Goal: Task Accomplishment & Management: Use online tool/utility

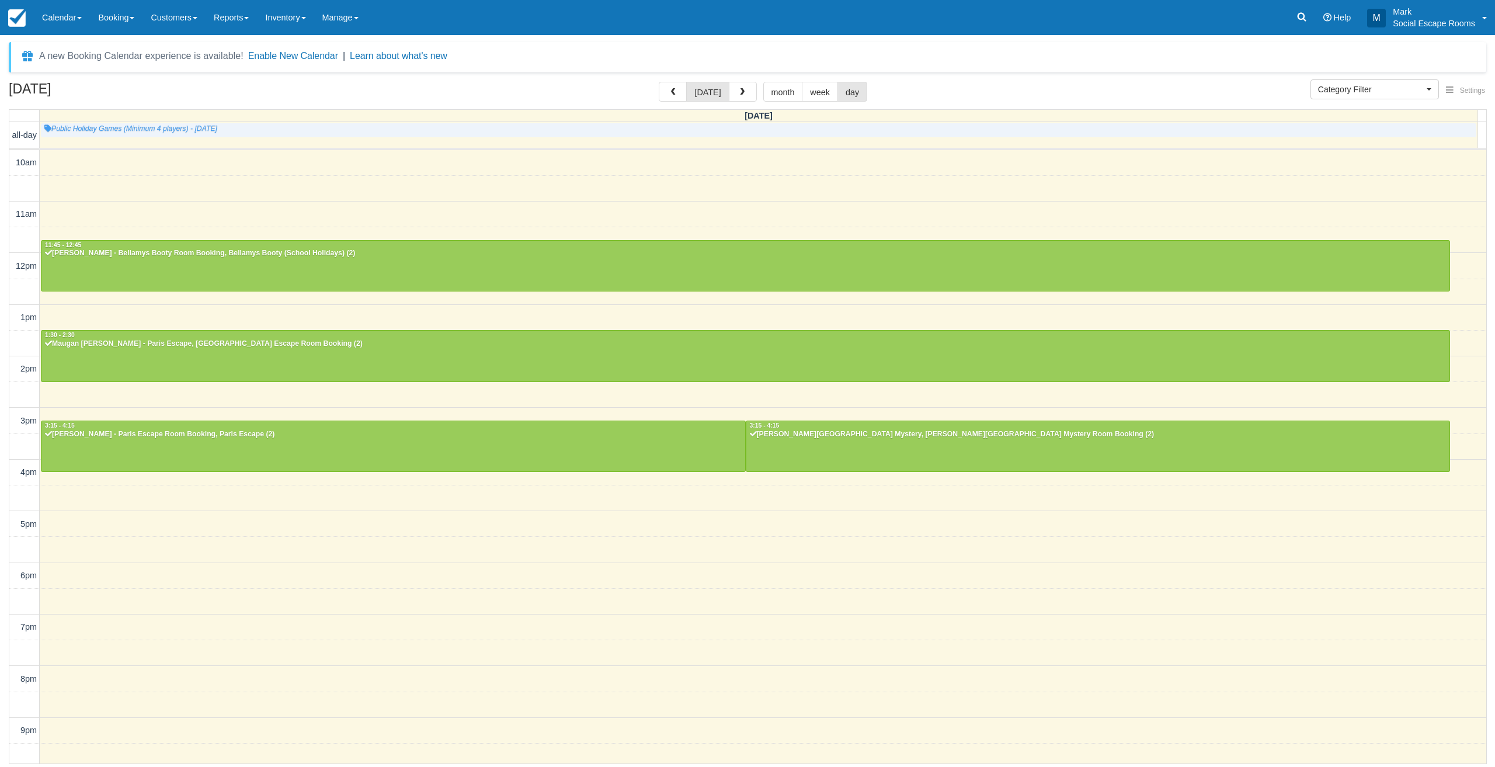
select select
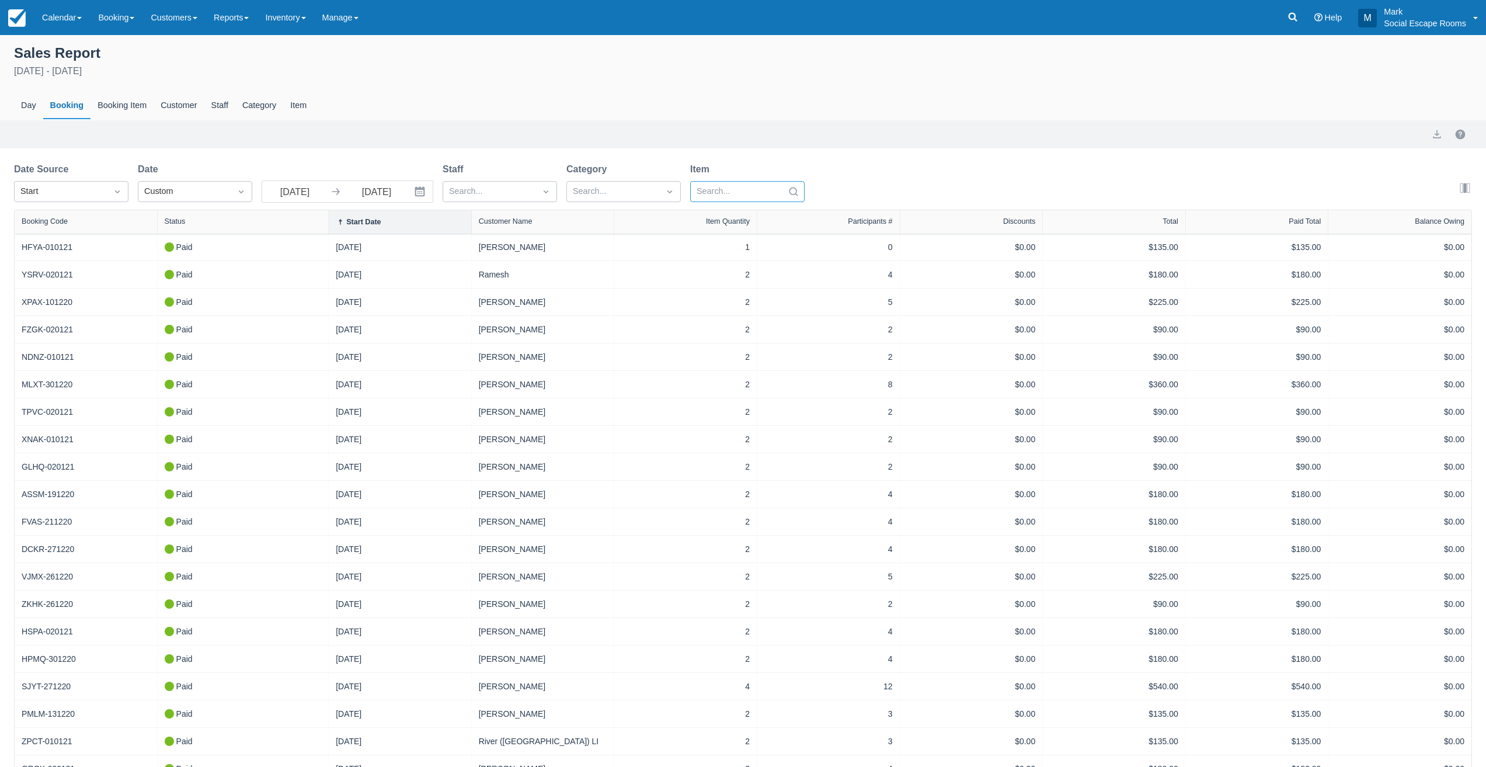
select select "20"
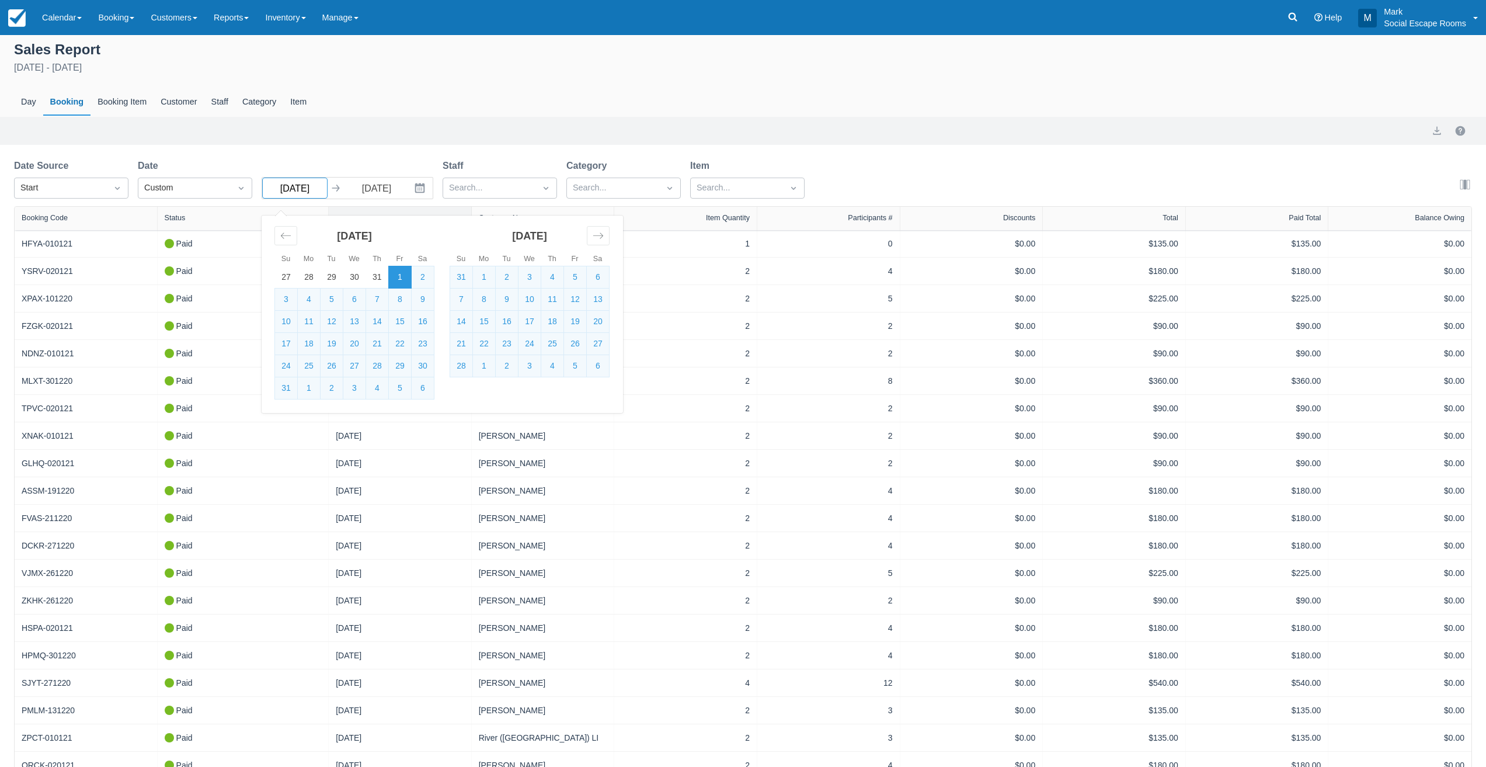
drag, startPoint x: 308, startPoint y: 186, endPoint x: 319, endPoint y: 188, distance: 10.8
click at [319, 188] on input "01/01/21" at bounding box center [294, 188] width 65 height 21
click at [279, 192] on input "01/01/21" at bounding box center [294, 188] width 65 height 21
click at [300, 189] on input "01/01/21" at bounding box center [294, 188] width 65 height 21
type input "01/07/21"
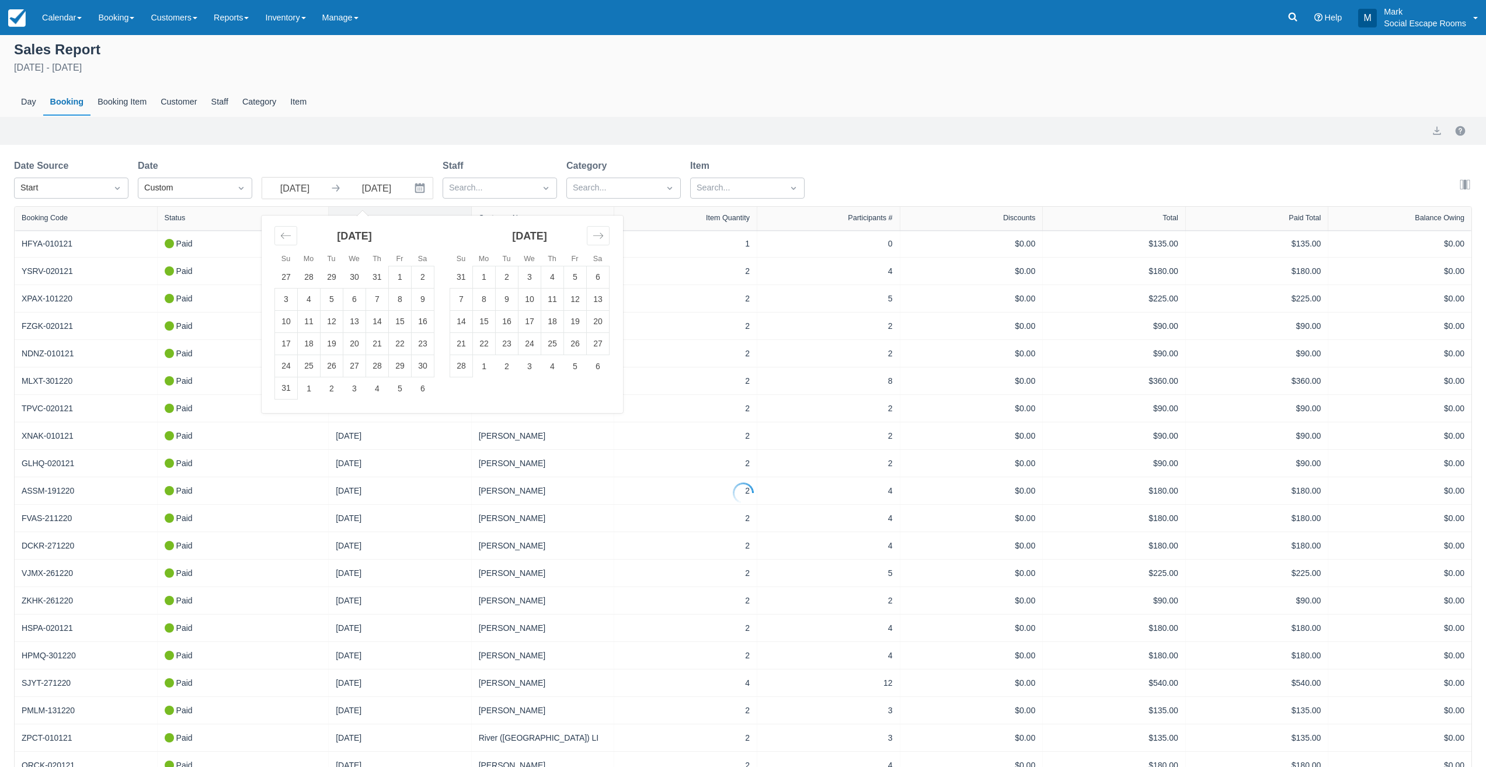
select select "20"
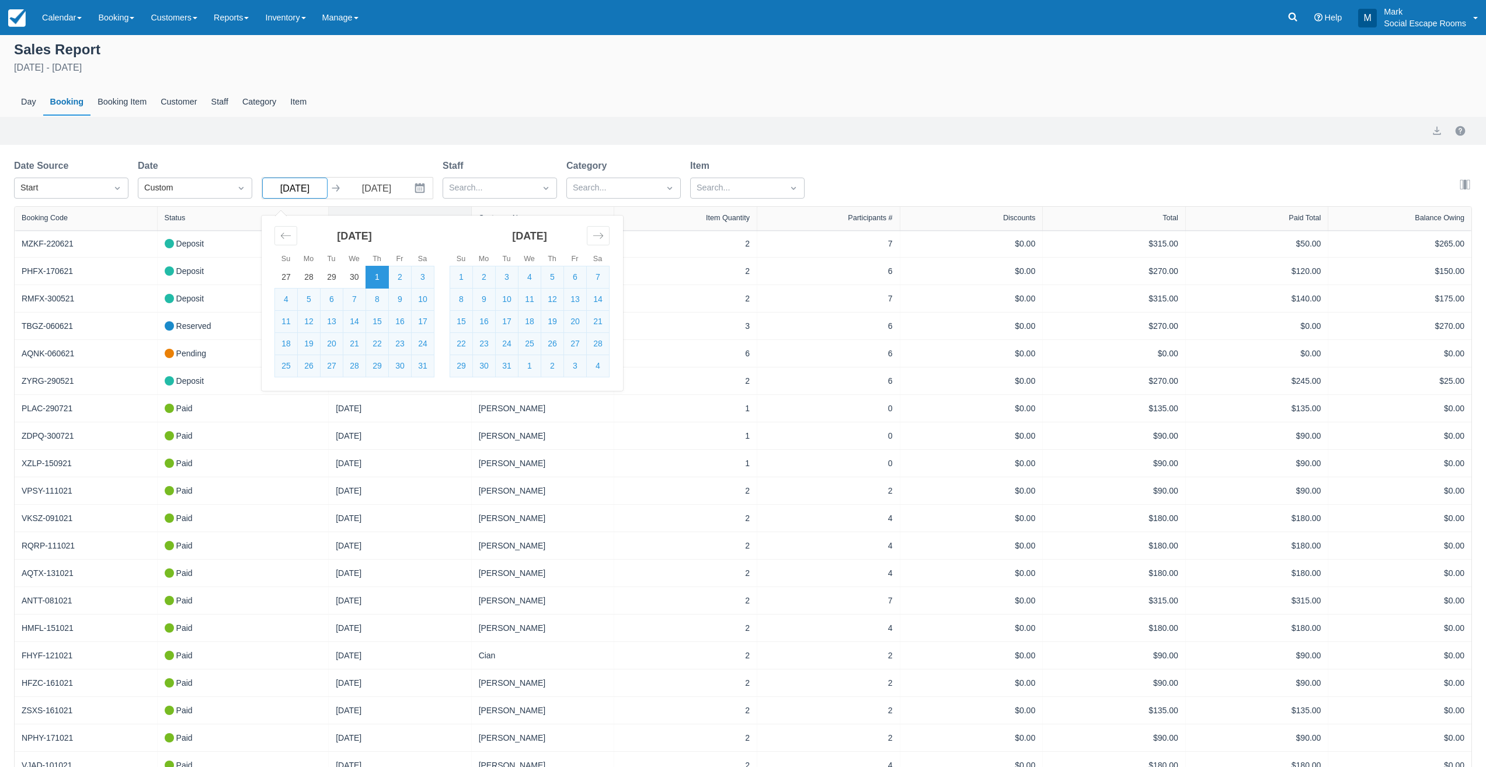
drag, startPoint x: 311, startPoint y: 189, endPoint x: 322, endPoint y: 189, distance: 11.1
click at [322, 189] on input "01/07/21" at bounding box center [294, 188] width 65 height 21
type input "01/07/24"
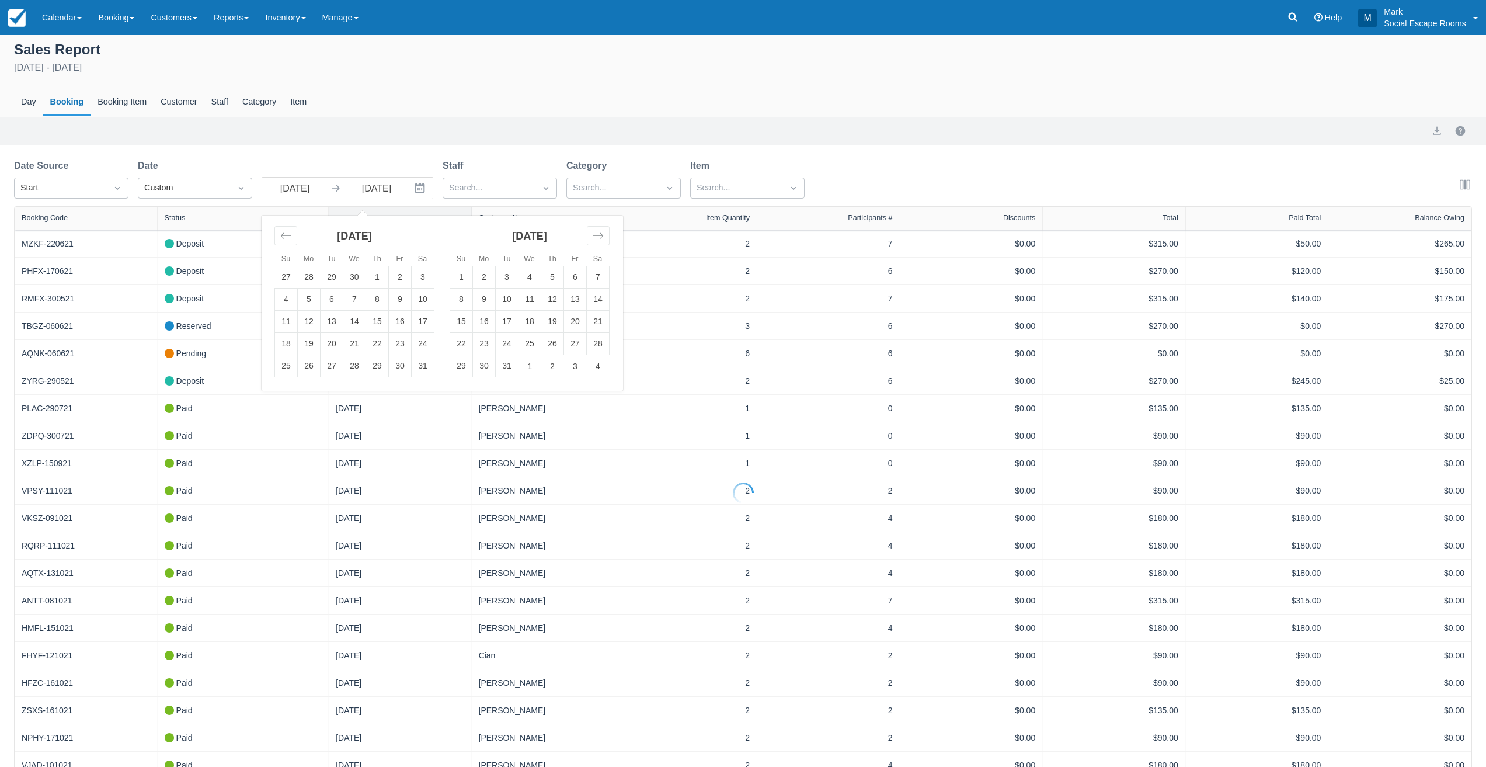
select select "20"
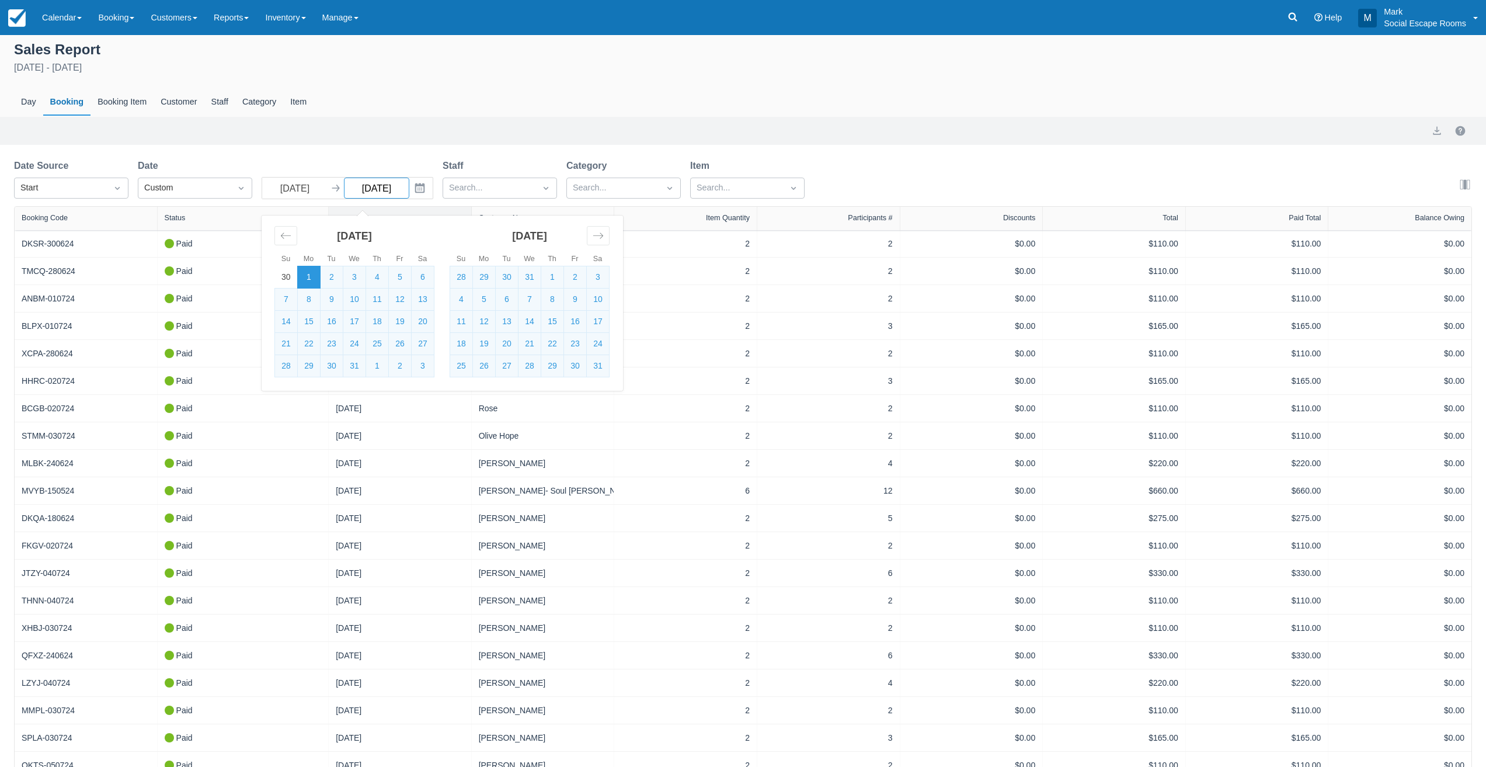
click at [380, 189] on input "01/01/26" at bounding box center [376, 188] width 65 height 21
type input "01/07/26"
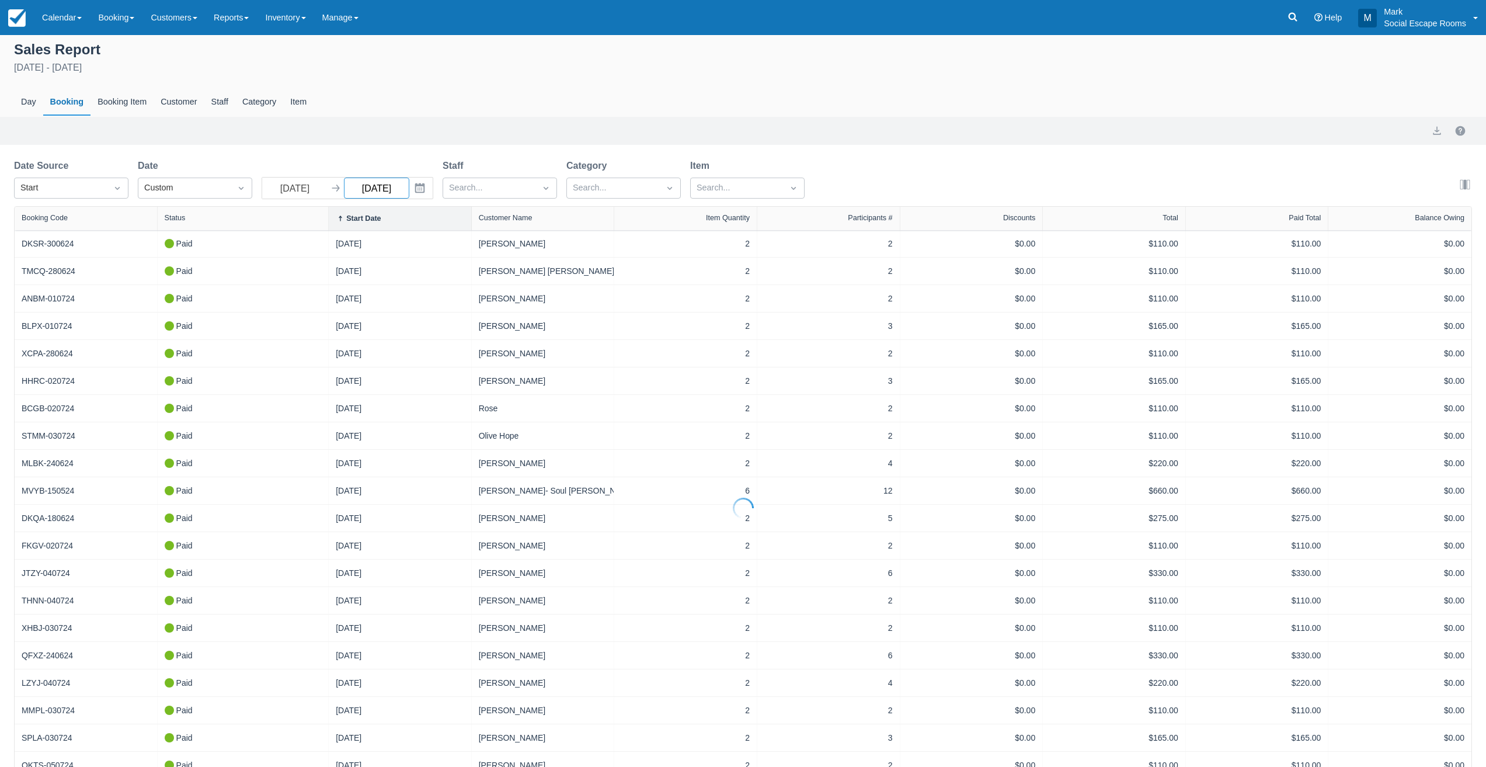
select select "20"
drag, startPoint x: 391, startPoint y: 185, endPoint x: 407, endPoint y: 186, distance: 15.8
click at [407, 186] on input "01/07/26" at bounding box center [376, 188] width 65 height 21
type input "01/07/25"
select select "20"
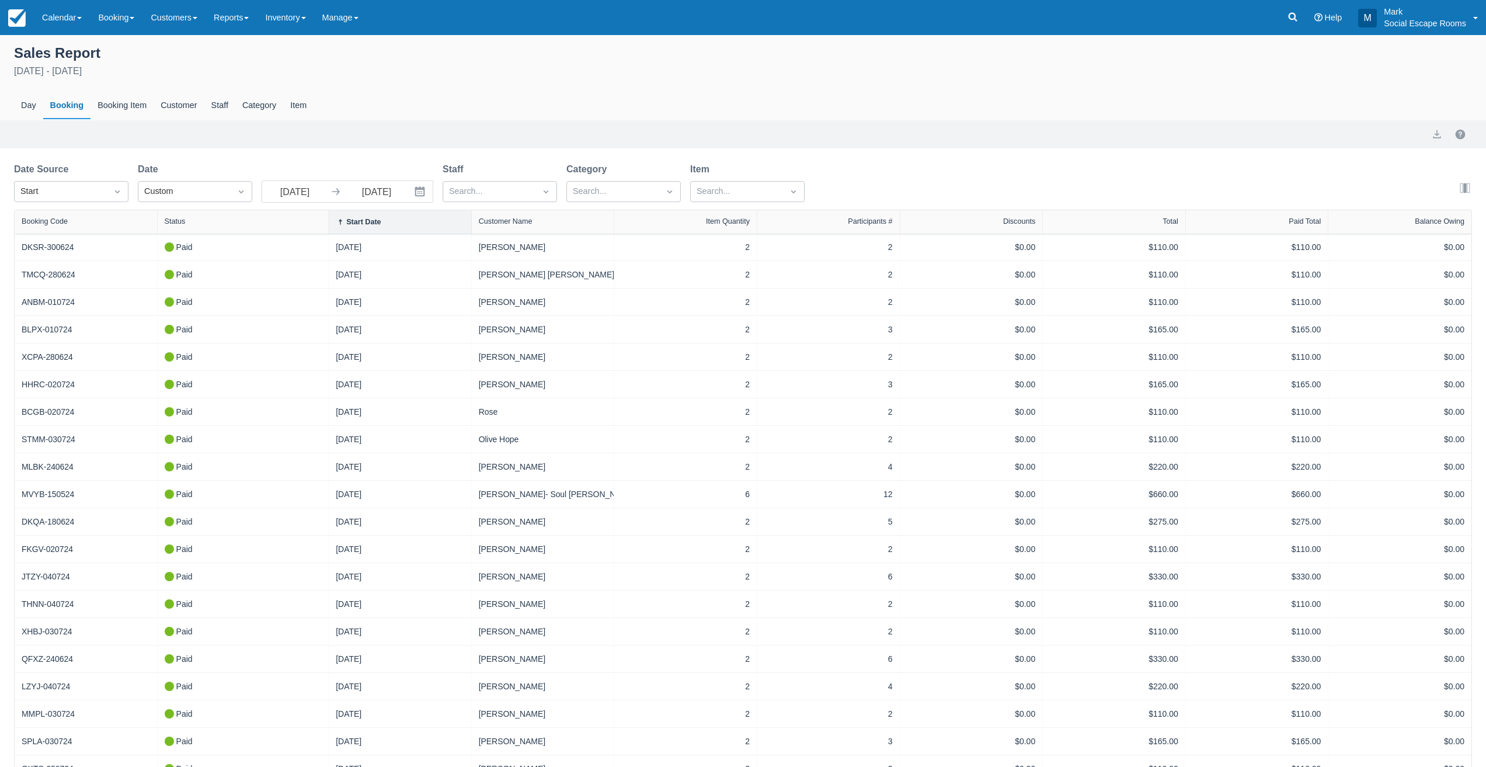
click at [386, 156] on div "Sales Report July 1st 2024 - July 1st 2025 Day Booking Booking Item Customer St…" at bounding box center [743, 438] width 1486 height 806
click at [246, 18] on link "Reports" at bounding box center [231, 17] width 51 height 35
click at [242, 127] on link "Revenue" at bounding box center [252, 124] width 92 height 25
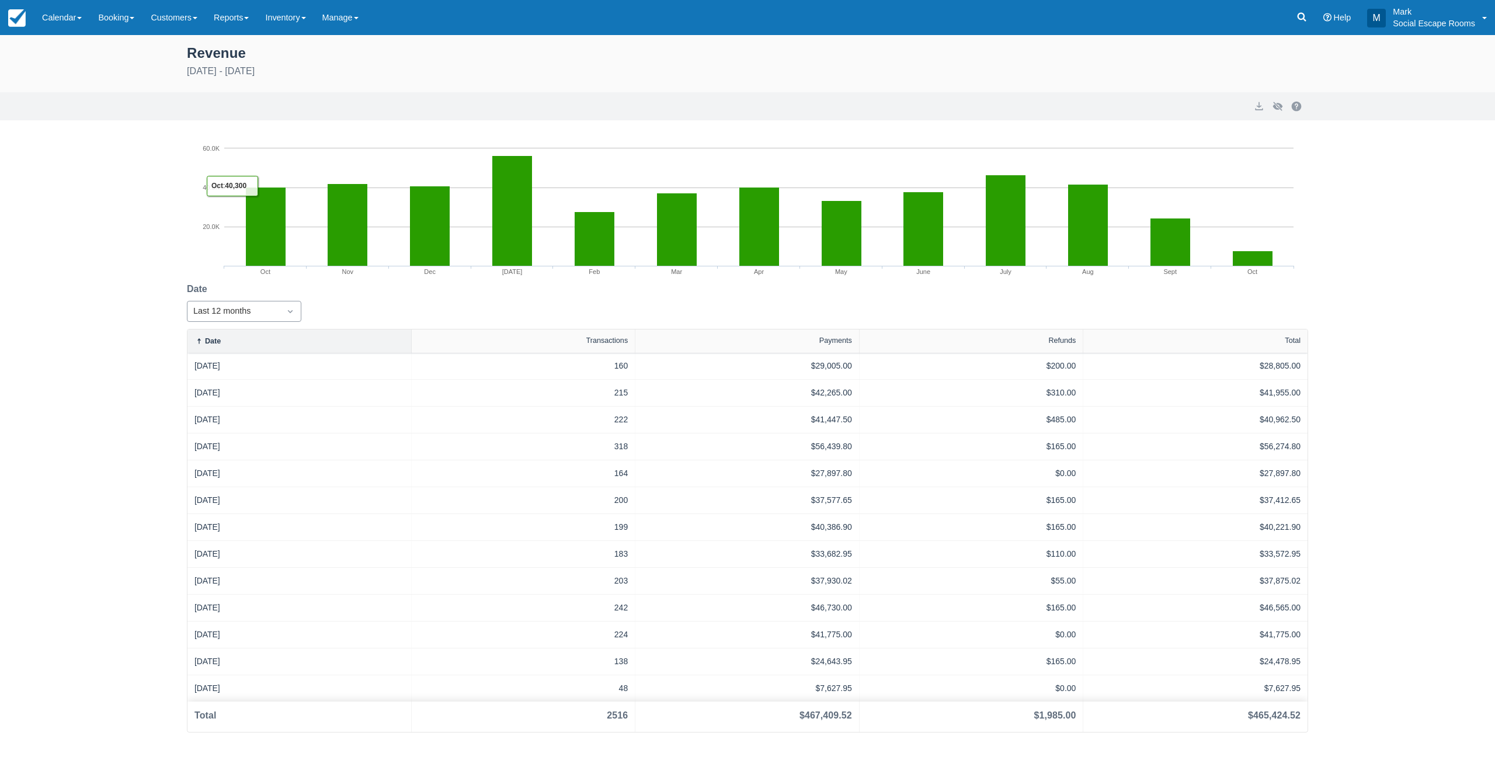
click at [235, 308] on div "Last 12 months" at bounding box center [233, 311] width 81 height 13
click at [232, 335] on div "Custom" at bounding box center [244, 340] width 114 height 23
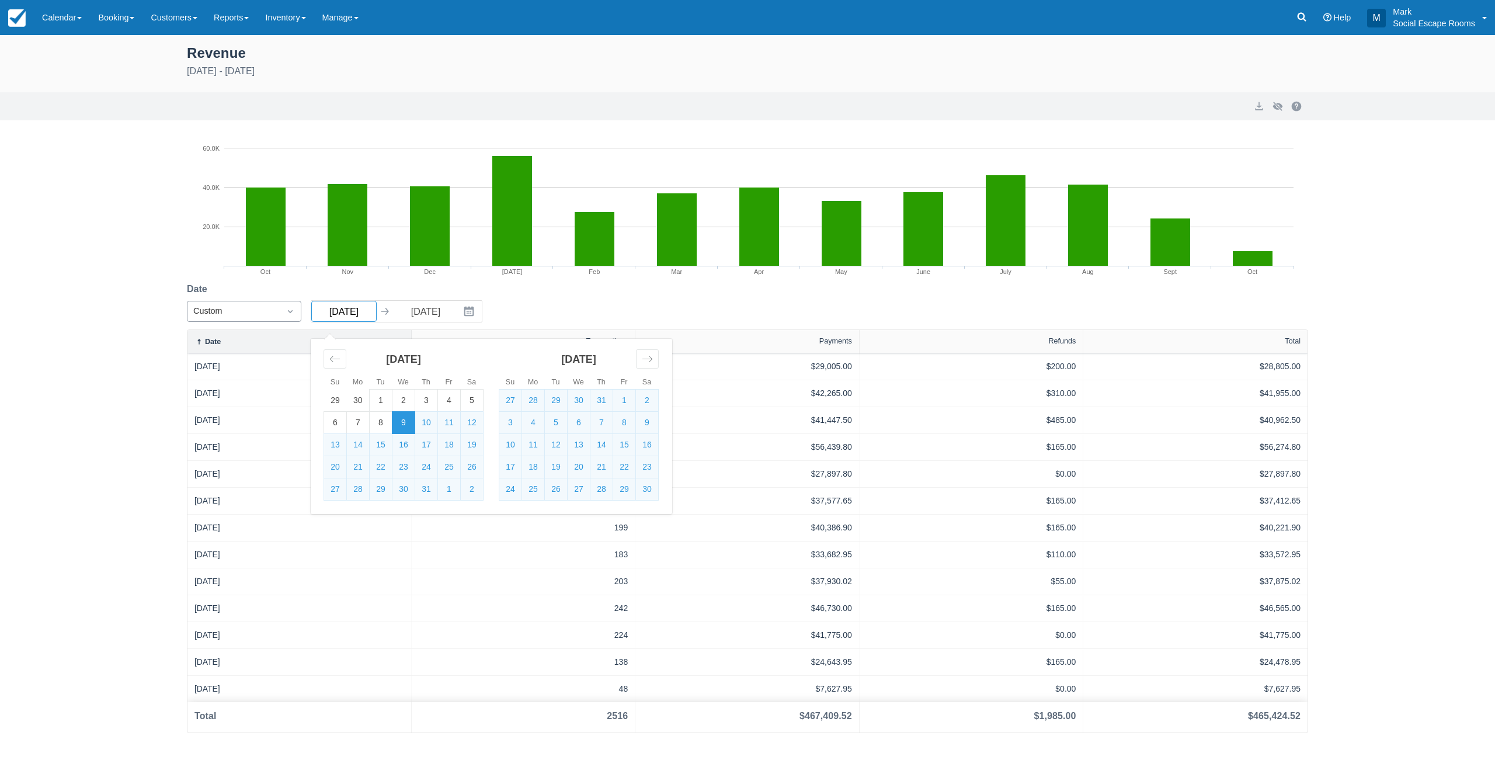
drag, startPoint x: 362, startPoint y: 311, endPoint x: 301, endPoint y: 308, distance: 60.8
click at [301, 308] on div "Date Custom 09/10/24 Navigate forward to interact with the calendar and select …" at bounding box center [339, 305] width 305 height 47
type input "09/10/24"
drag, startPoint x: 442, startPoint y: 311, endPoint x: 376, endPoint y: 313, distance: 66.0
click at [376, 313] on div "09/10/24 Navigate forward to interact with the calendar and select a date. Pres…" at bounding box center [397, 311] width 172 height 22
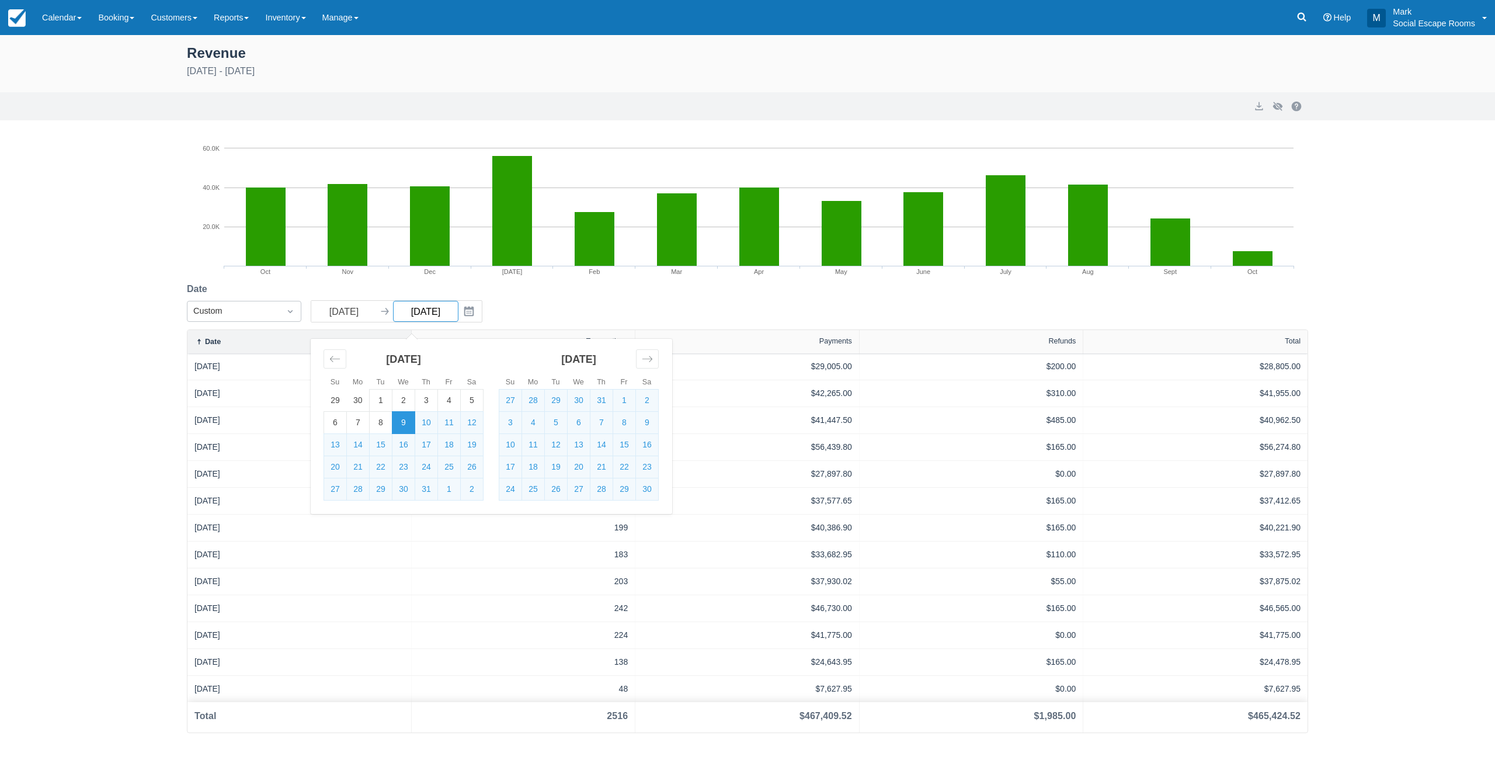
type input "1/7/25"
click at [540, 312] on div "Date Custom 09/10/24 Navigate forward to interact with the calendar and select …" at bounding box center [747, 305] width 1121 height 47
type input "09/10/25"
drag, startPoint x: 346, startPoint y: 310, endPoint x: 209, endPoint y: 300, distance: 137.6
click at [209, 300] on div "Date Custom 09/10/24 Navigate forward to interact with the calendar and select …" at bounding box center [339, 305] width 305 height 47
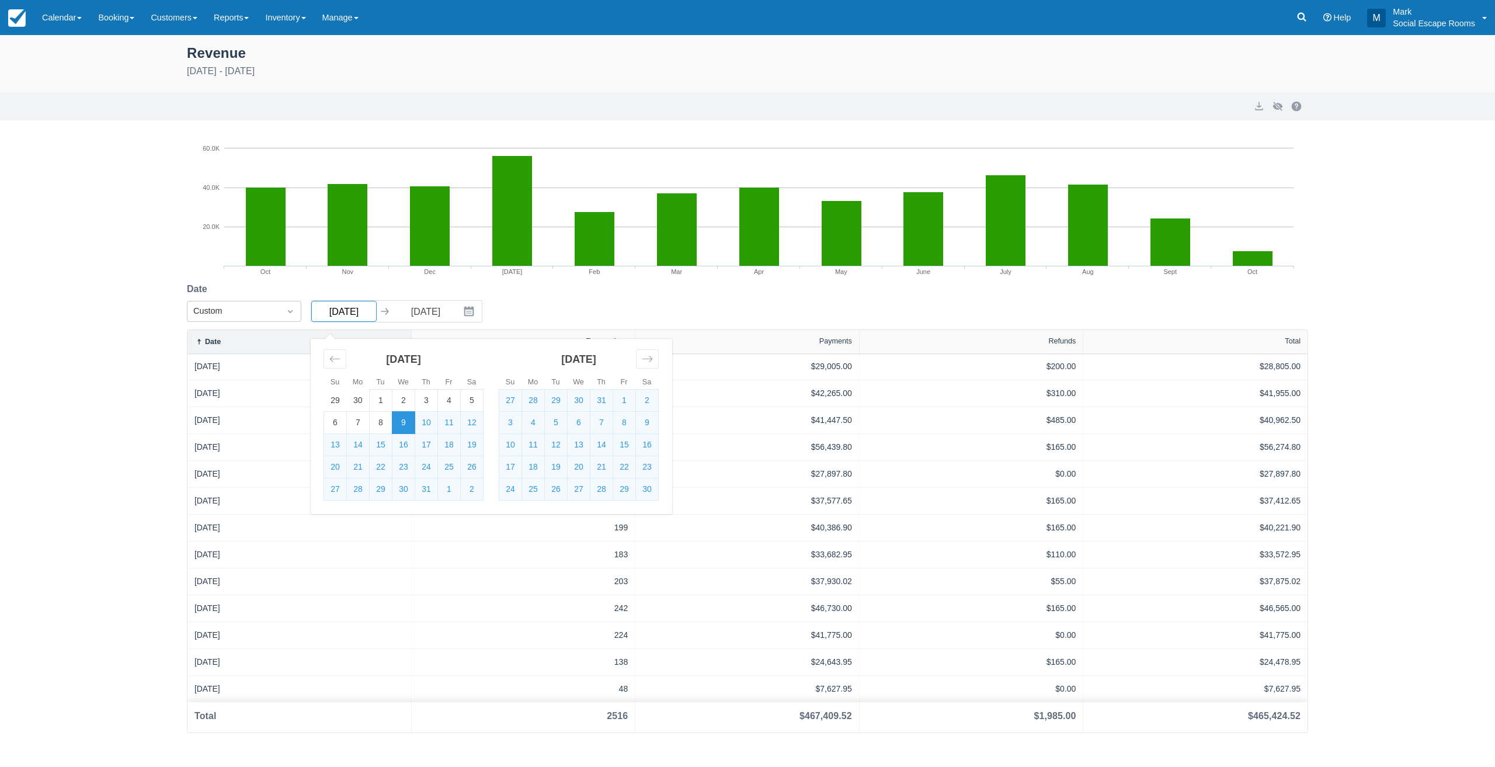
drag, startPoint x: 364, startPoint y: 312, endPoint x: 327, endPoint y: 309, distance: 37.5
click at [327, 309] on input "09/10/24" at bounding box center [343, 311] width 65 height 21
type input "01/07/24"
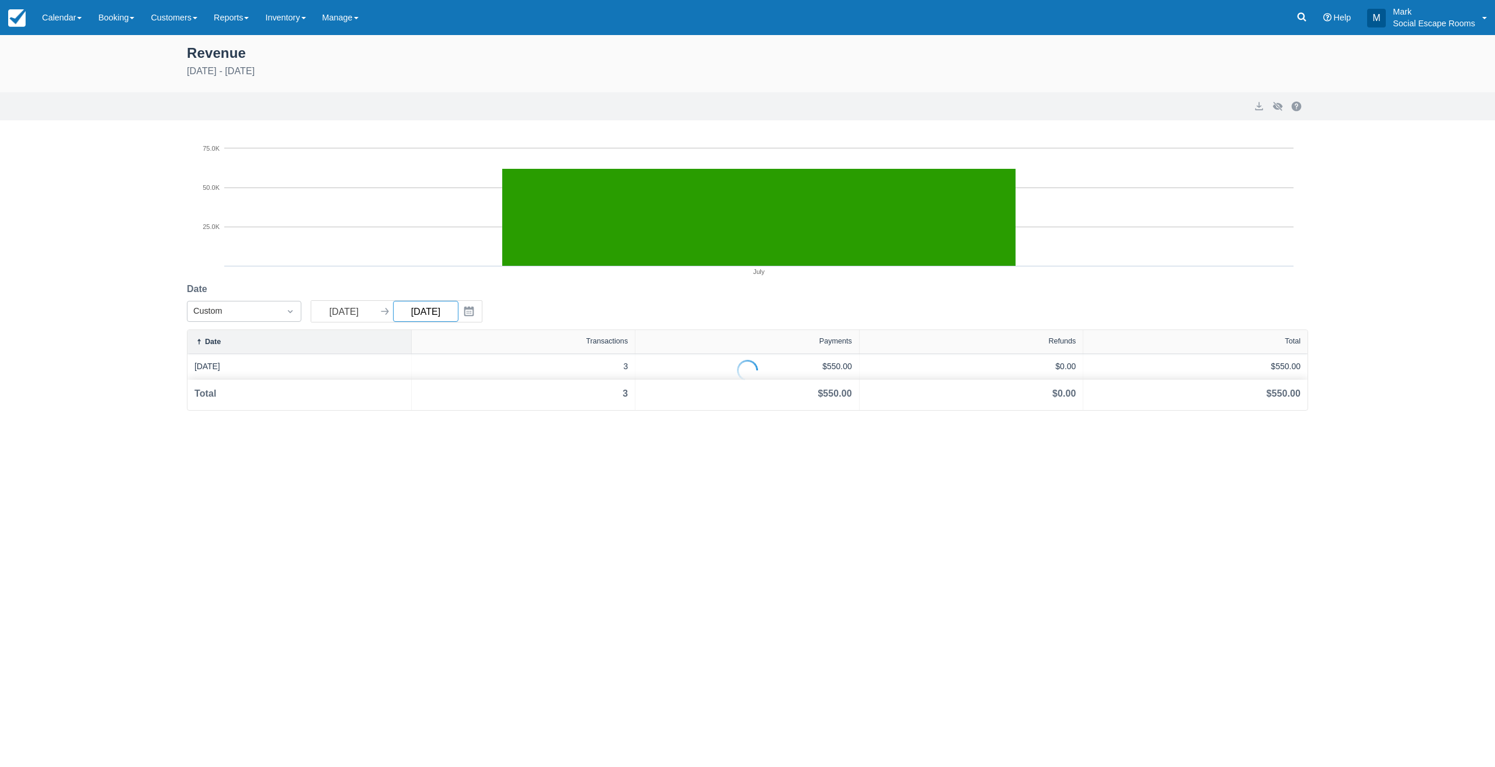
type input "01/07/25"
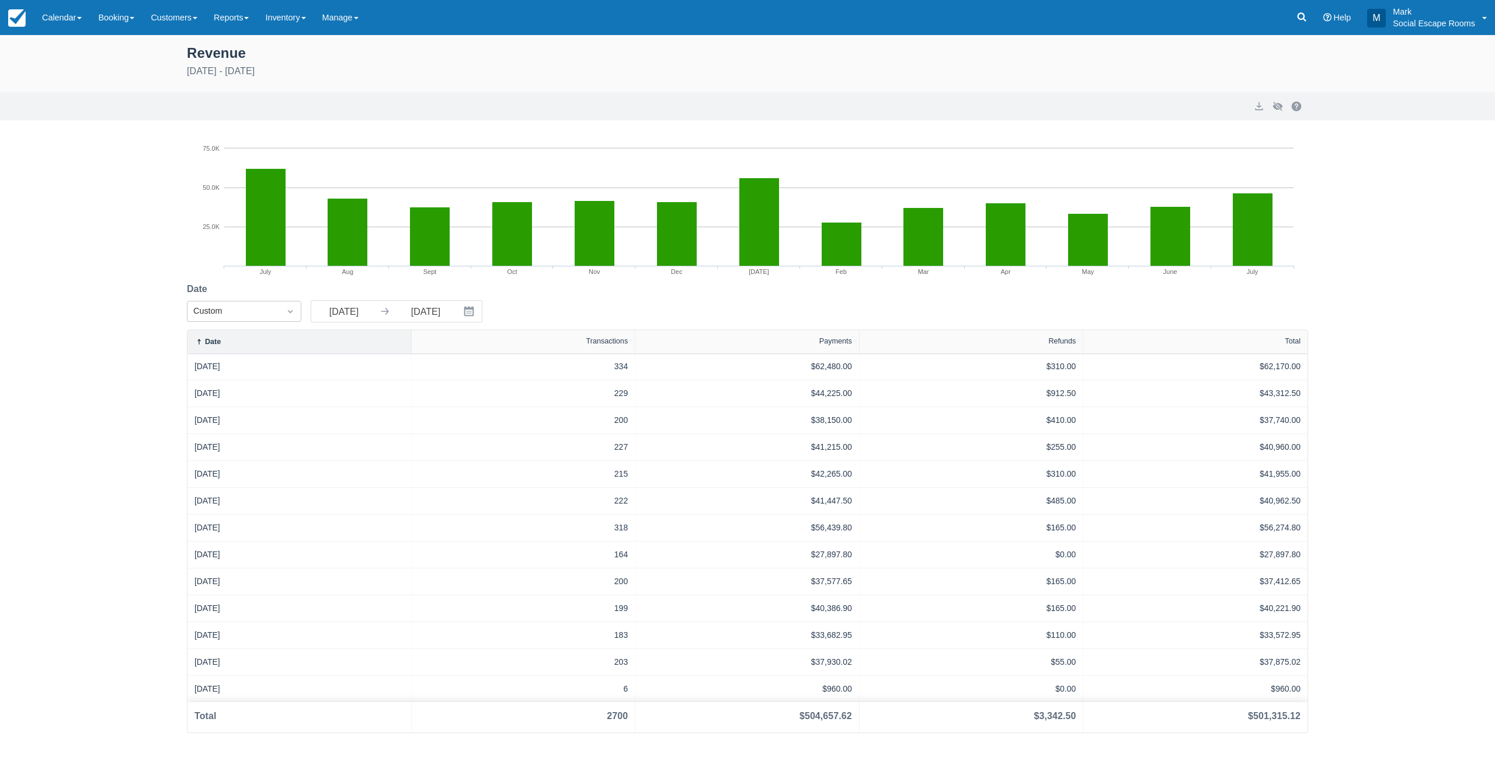
click at [124, 370] on div "Revenue July 1st 2024 - July 1st 2025 Export Hide Chart Created with Highcharts…" at bounding box center [747, 384] width 1495 height 698
